Goal: Task Accomplishment & Management: Manage account settings

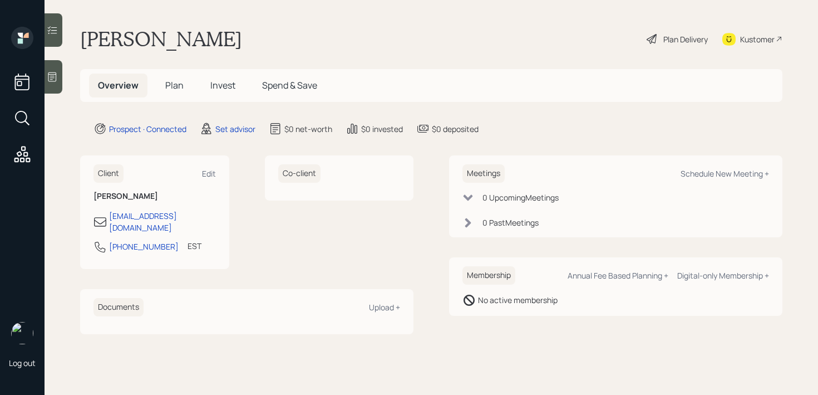
click at [50, 78] on icon at bounding box center [52, 76] width 8 height 9
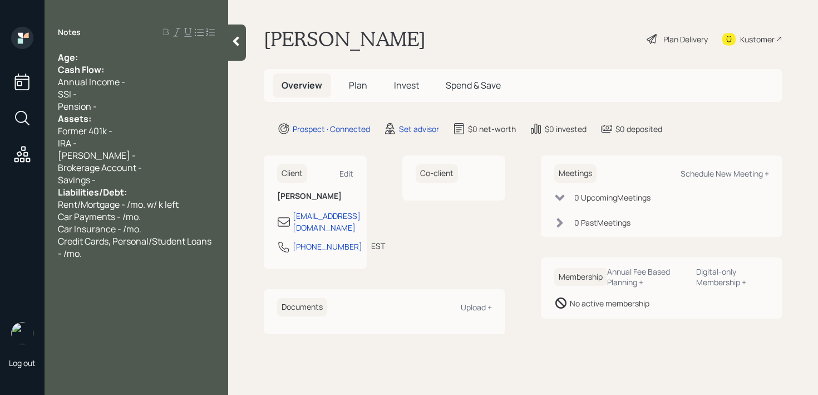
click at [157, 52] on div "Age:" at bounding box center [136, 57] width 157 height 12
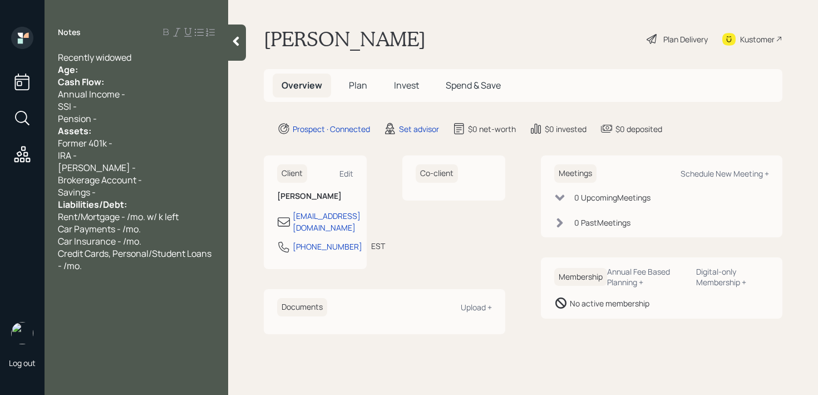
click at [155, 57] on div "Recently widowed" at bounding box center [136, 57] width 157 height 12
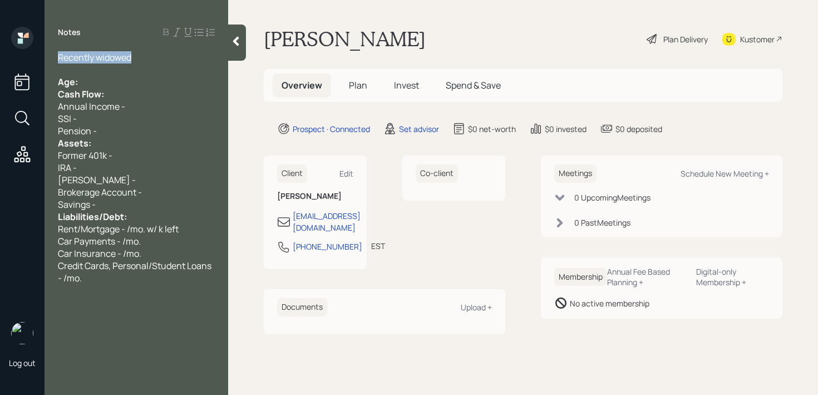
drag, startPoint x: 139, startPoint y: 63, endPoint x: 28, endPoint y: 62, distance: 110.2
click at [30, 62] on div "Log out Notes Recently widowed Age: Cash Flow: Annual Income - SSI - Pension - …" at bounding box center [409, 197] width 818 height 395
copy span "Recently widowed"
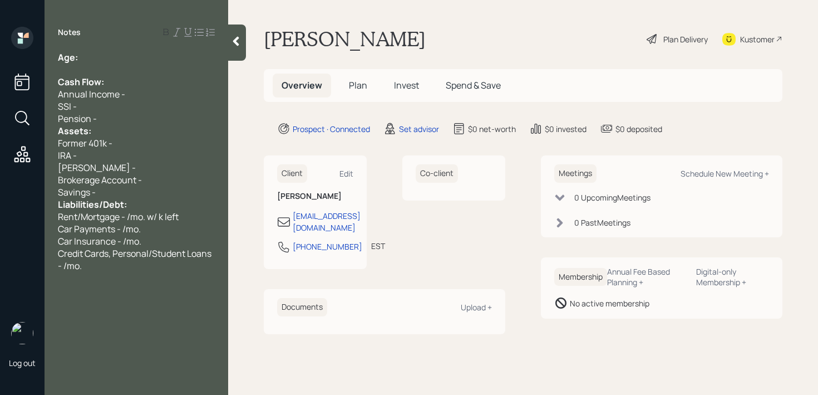
click at [97, 129] on div "Assets:" at bounding box center [136, 131] width 157 height 12
click at [105, 122] on div "Pension -" at bounding box center [136, 118] width 157 height 12
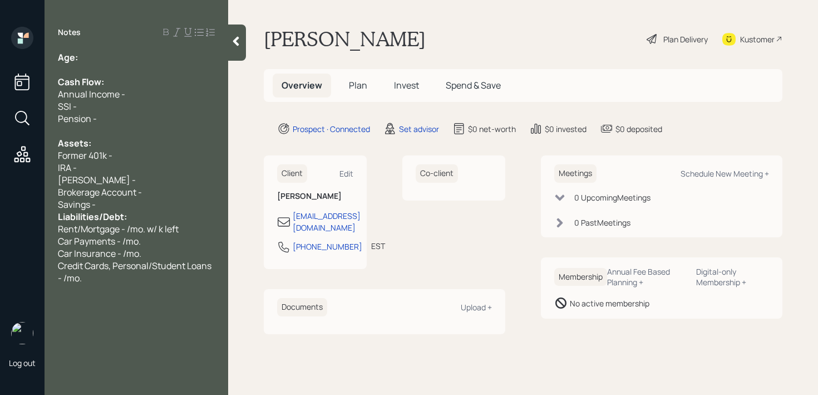
click at [150, 213] on div "Liabilities/Debt:" at bounding box center [136, 216] width 157 height 12
click at [141, 60] on div "Age:" at bounding box center [136, 57] width 157 height 12
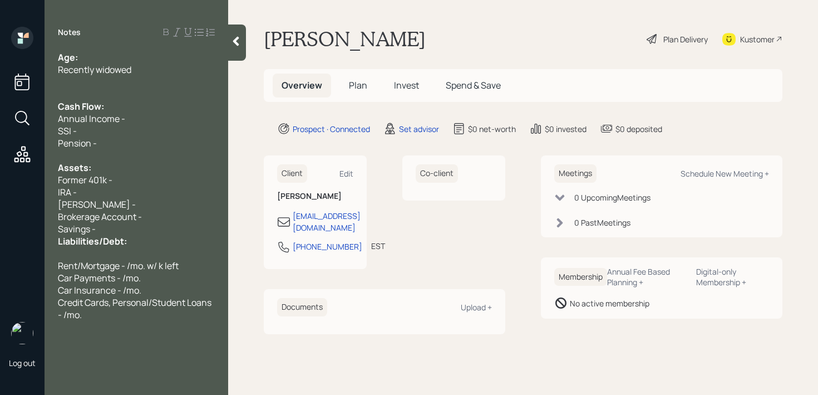
click at [136, 125] on div "SSI -" at bounding box center [136, 131] width 157 height 12
click at [153, 319] on div "Credit Cards, Personal/Student Loans - /mo." at bounding box center [136, 308] width 157 height 24
click at [148, 71] on div "Recently widowed" at bounding box center [136, 69] width 157 height 12
click at [137, 198] on div "Roth IRA -" at bounding box center [136, 204] width 157 height 12
click at [127, 175] on div "Former 401k -" at bounding box center [136, 180] width 157 height 12
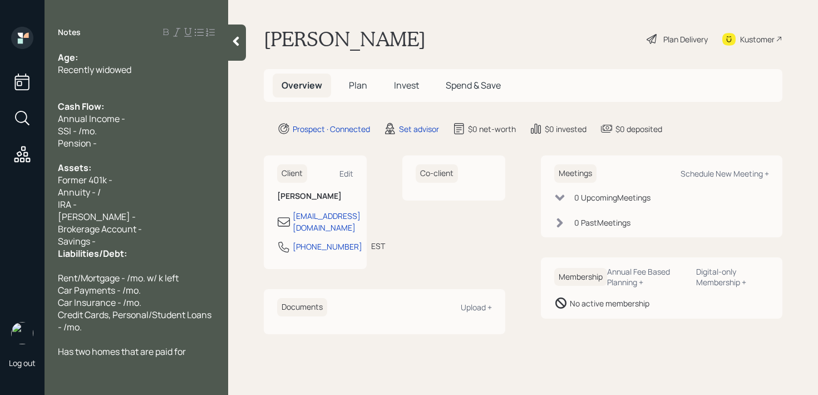
click at [190, 276] on div "Rent/Mortgage - /mo. w/ k left" at bounding box center [136, 278] width 157 height 12
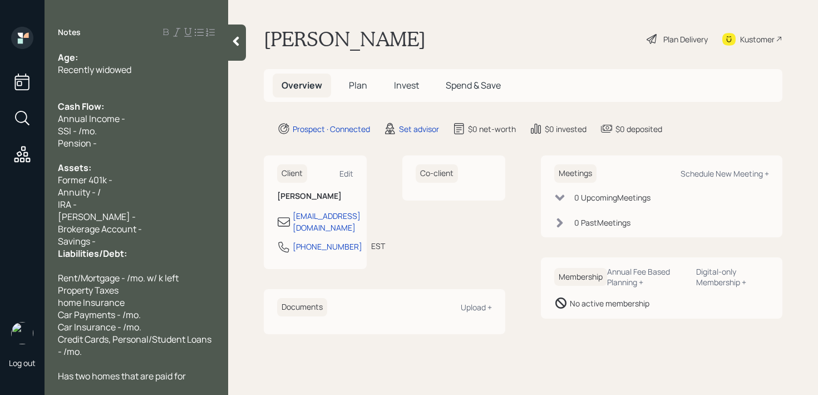
drag, startPoint x: 144, startPoint y: 242, endPoint x: 149, endPoint y: 216, distance: 25.4
click at [144, 242] on div "Savings -" at bounding box center [136, 241] width 157 height 12
drag, startPoint x: 189, startPoint y: 276, endPoint x: 0, endPoint y: 276, distance: 189.2
click at [0, 276] on div "Log out Notes Age: Recently widowed Cash Flow: Annual Income - SSI - /mo. Pensi…" at bounding box center [409, 197] width 818 height 395
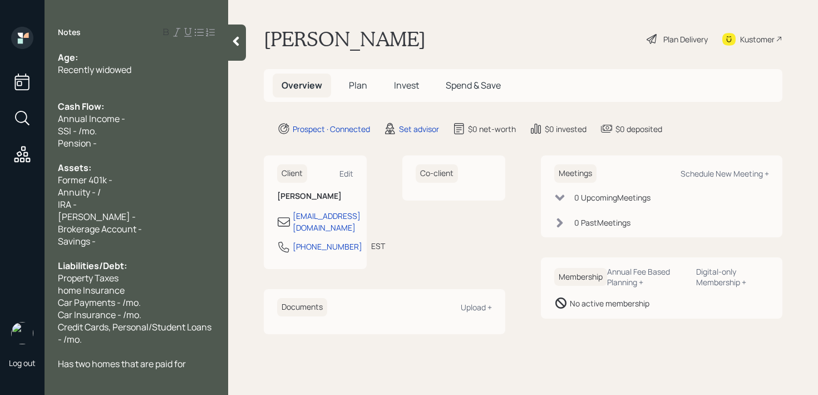
click at [150, 281] on div "Property Taxes" at bounding box center [136, 278] width 157 height 12
click at [147, 335] on div "Credit Cards, Personal/Student Loans - /mo." at bounding box center [136, 333] width 157 height 24
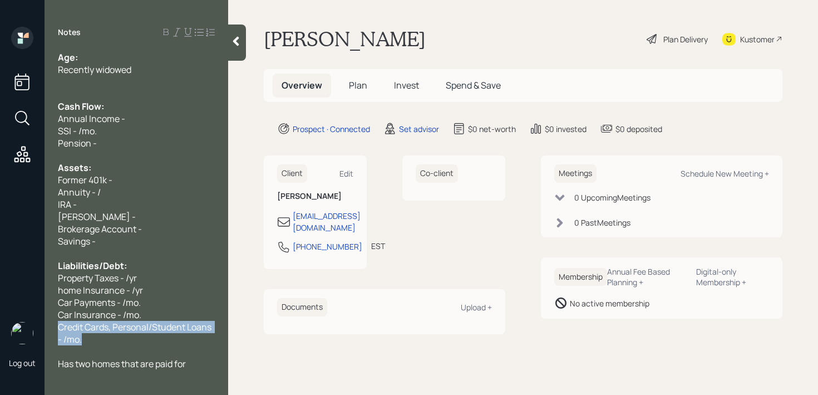
drag, startPoint x: 147, startPoint y: 335, endPoint x: 79, endPoint y: 325, distance: 68.6
click at [79, 325] on div "Credit Cards, Personal/Student Loans - /mo." at bounding box center [136, 333] width 157 height 24
click at [115, 186] on div "Annuity - /" at bounding box center [136, 192] width 157 height 12
click at [129, 50] on div "Notes Age: Recently widowed Cash Flow: Annual Income - SSI - /mo. Pension - Ass…" at bounding box center [137, 204] width 184 height 354
click at [121, 55] on div "Age:" at bounding box center [136, 57] width 157 height 12
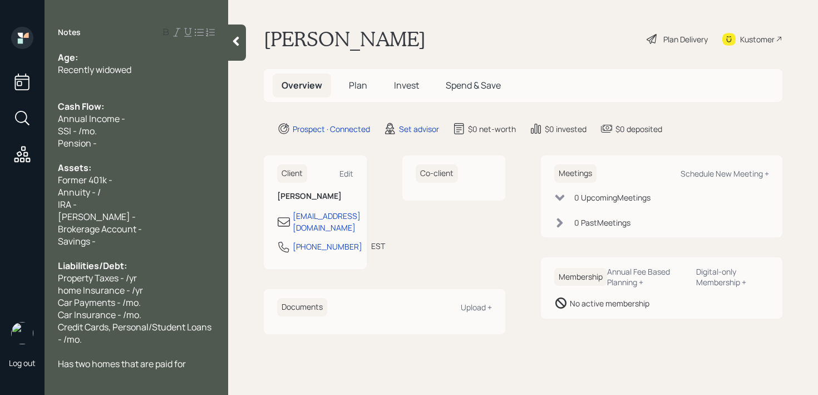
click at [154, 235] on div "Savings -" at bounding box center [136, 241] width 157 height 12
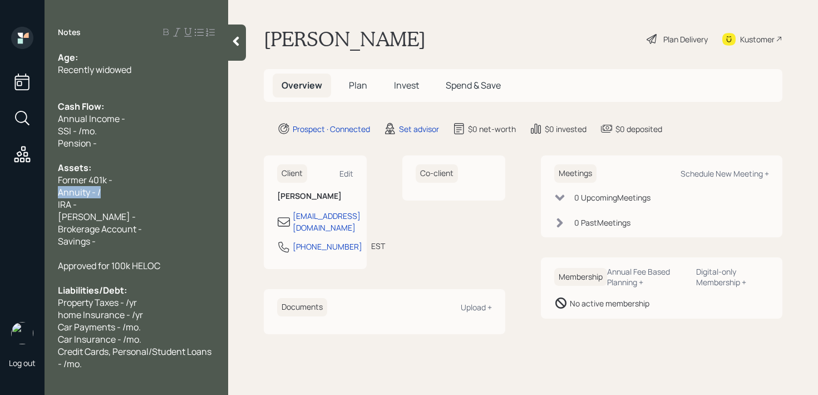
drag, startPoint x: 126, startPoint y: 190, endPoint x: 0, endPoint y: 190, distance: 125.8
click at [0, 190] on div "Log out Notes Age: Recently widowed Cash Flow: Annual Income - SSI - /mo. Pensi…" at bounding box center [409, 197] width 818 height 395
click at [120, 52] on div "Age:" at bounding box center [136, 57] width 157 height 12
drag, startPoint x: 88, startPoint y: 58, endPoint x: 81, endPoint y: 58, distance: 7.3
click at [81, 58] on span "Age: 75" at bounding box center [120, 57] width 125 height 12
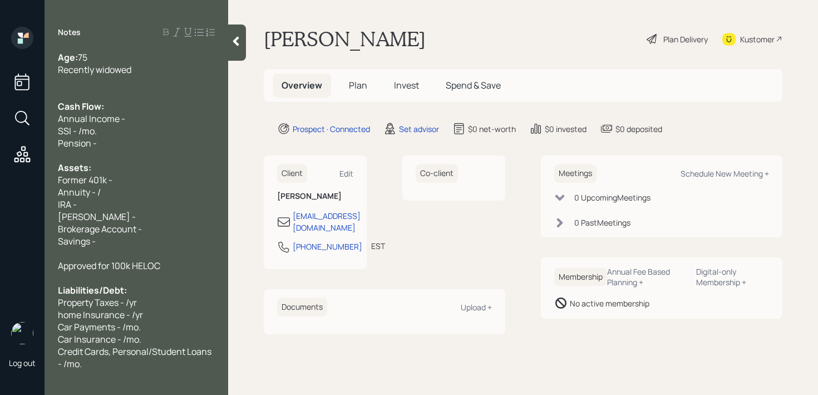
click at [174, 338] on div "Car Insurance - /mo." at bounding box center [136, 339] width 157 height 12
click at [151, 72] on div "Recently widowed" at bounding box center [136, 69] width 157 height 12
click at [140, 83] on div at bounding box center [136, 82] width 157 height 12
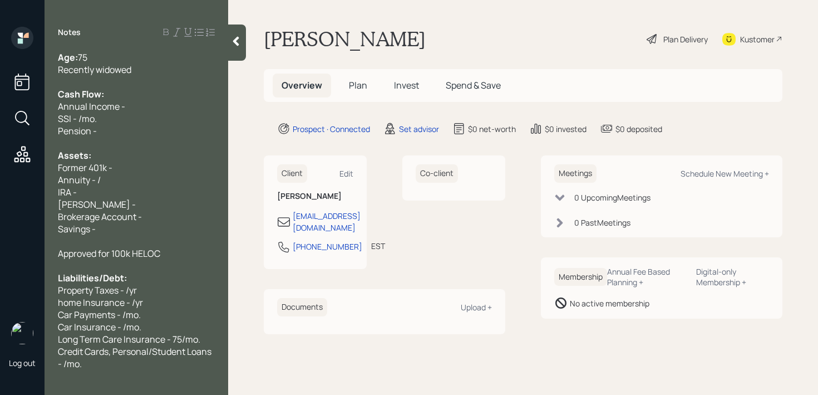
click at [151, 260] on div at bounding box center [136, 265] width 157 height 12
click at [161, 240] on div at bounding box center [136, 241] width 157 height 12
drag, startPoint x: 172, startPoint y: 253, endPoint x: 19, endPoint y: 253, distance: 153.0
click at [19, 253] on div "Log out Notes Age: 75 Recently widowed Cash Flow: Annual Income - SSI - /mo. Pe…" at bounding box center [409, 197] width 818 height 395
click at [190, 250] on div "Approved for 100k HELOC" at bounding box center [136, 253] width 157 height 12
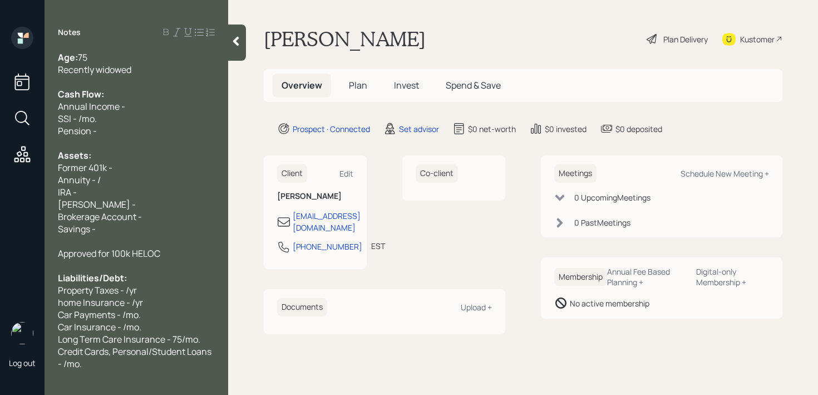
click at [346, 180] on div "Client Edit" at bounding box center [315, 173] width 76 height 18
click at [347, 178] on div "Edit" at bounding box center [346, 173] width 14 height 11
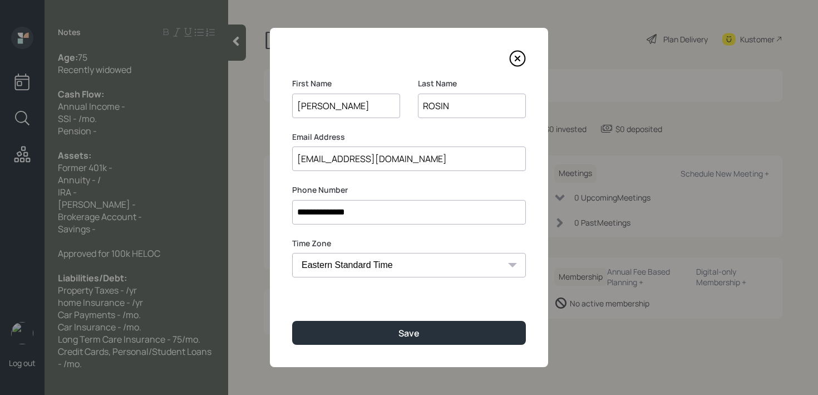
click at [465, 114] on input "ROSIN" at bounding box center [472, 105] width 108 height 24
type input "Rosin"
click at [421, 348] on div "**********" at bounding box center [409, 197] width 278 height 339
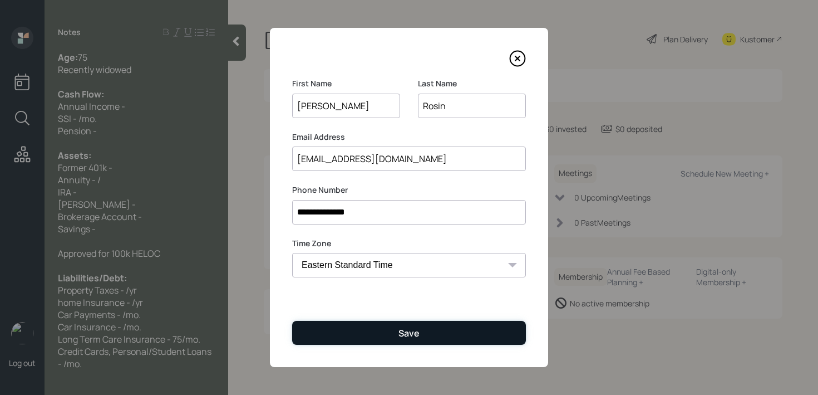
click at [422, 333] on button "Save" at bounding box center [409, 333] width 234 height 24
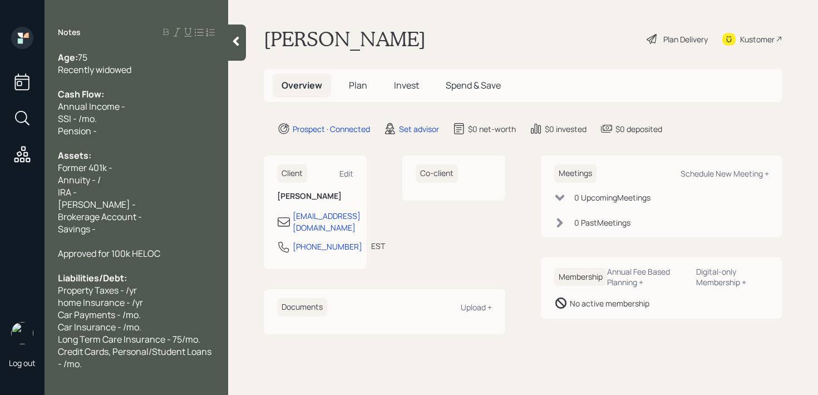
click at [171, 257] on div "Approved for 100k HELOC" at bounding box center [136, 253] width 157 height 12
click at [153, 181] on div "Annuity - /" at bounding box center [136, 180] width 157 height 12
click at [135, 181] on div "Annuity - 100k" at bounding box center [136, 180] width 157 height 12
click at [117, 230] on div "Savings -" at bounding box center [136, 229] width 157 height 12
click at [125, 214] on span "Brokerage Account -" at bounding box center [100, 216] width 84 height 12
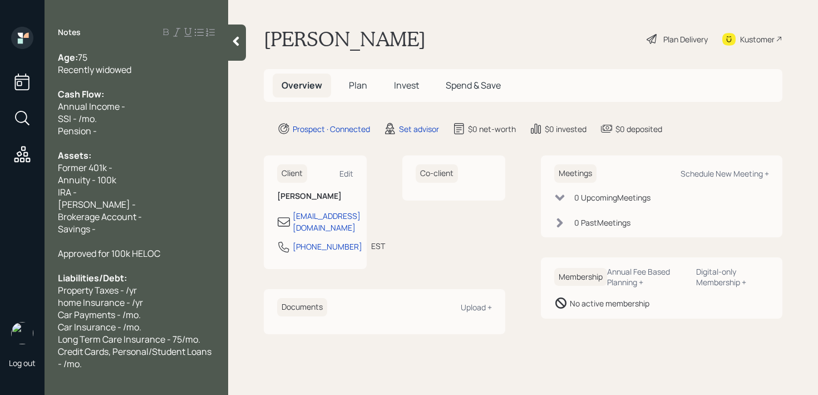
click at [128, 209] on div "Roth IRA -" at bounding box center [136, 204] width 157 height 12
click at [135, 174] on div "Annuity - 100k" at bounding box center [136, 180] width 157 height 12
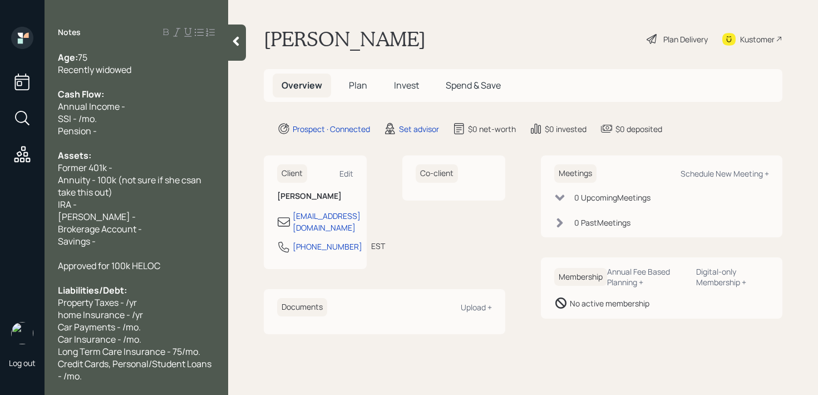
click at [192, 181] on span "Annuity - 100k (not sure if she csan take this out)" at bounding box center [130, 186] width 145 height 24
click at [232, 45] on icon at bounding box center [235, 41] width 11 height 11
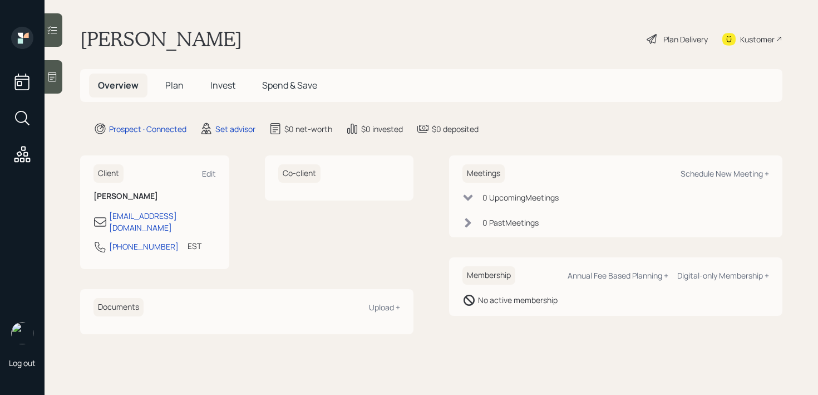
click at [346, 26] on main "Barbara Rosin Plan Delivery Kustomer Overview Plan Invest Spend & Save Prospect…" at bounding box center [432, 197] width 774 height 395
click at [753, 41] on div "Kustomer" at bounding box center [757, 39] width 35 height 12
click at [58, 87] on div at bounding box center [54, 76] width 18 height 33
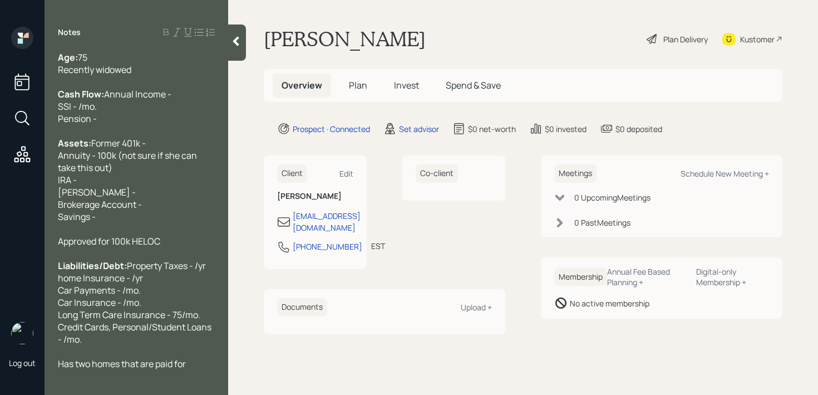
scroll to position [24, 0]
click at [113, 267] on span "Liabilities/Debt:" at bounding box center [92, 265] width 69 height 12
